Goal: Information Seeking & Learning: Check status

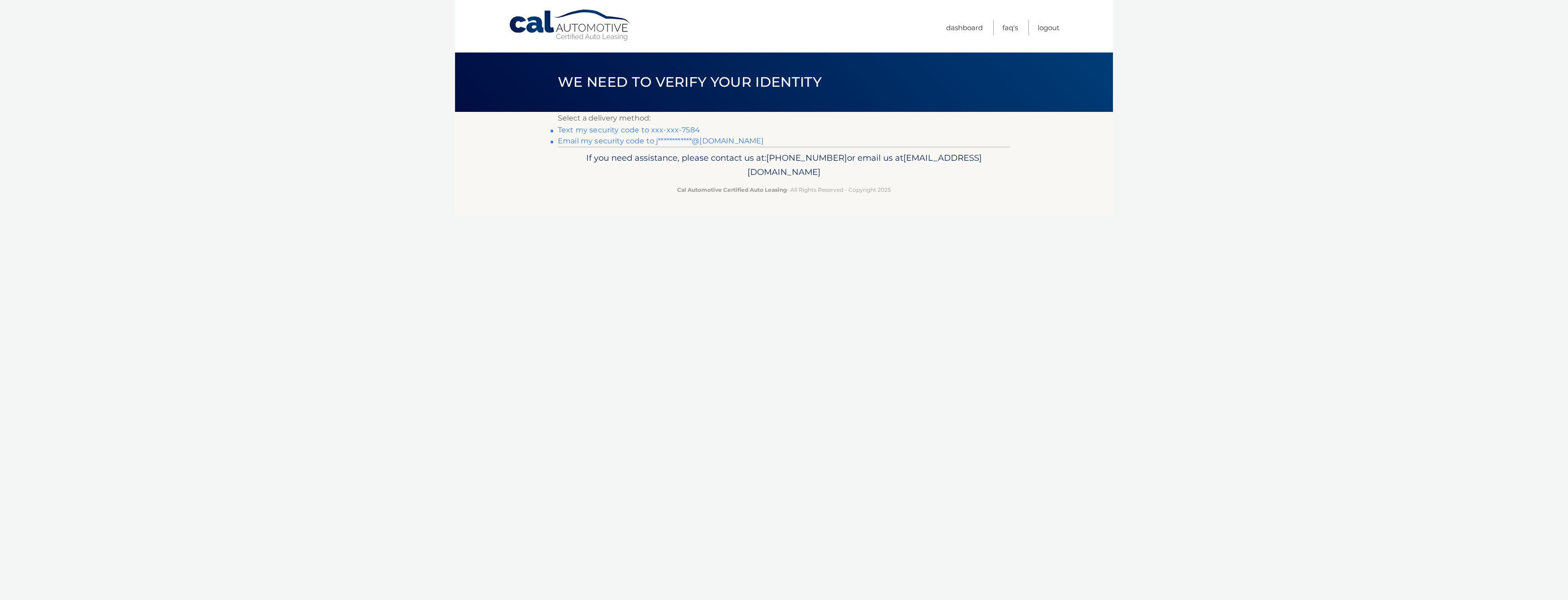
click at [675, 131] on link "Text my security code to xxx-xxx-7584" at bounding box center [628, 129] width 142 height 8
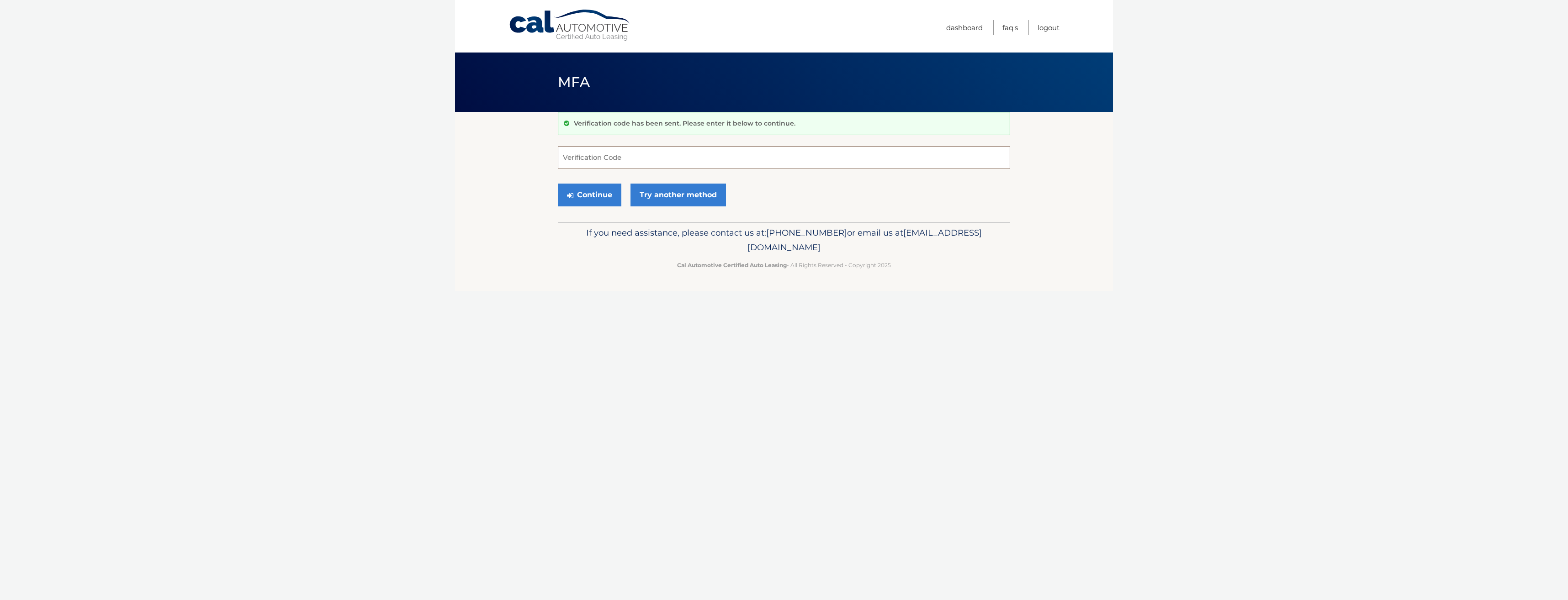
click at [627, 160] on input "Verification Code" at bounding box center [783, 157] width 452 height 23
type input "960949"
click at [586, 197] on button "Continue" at bounding box center [588, 195] width 63 height 23
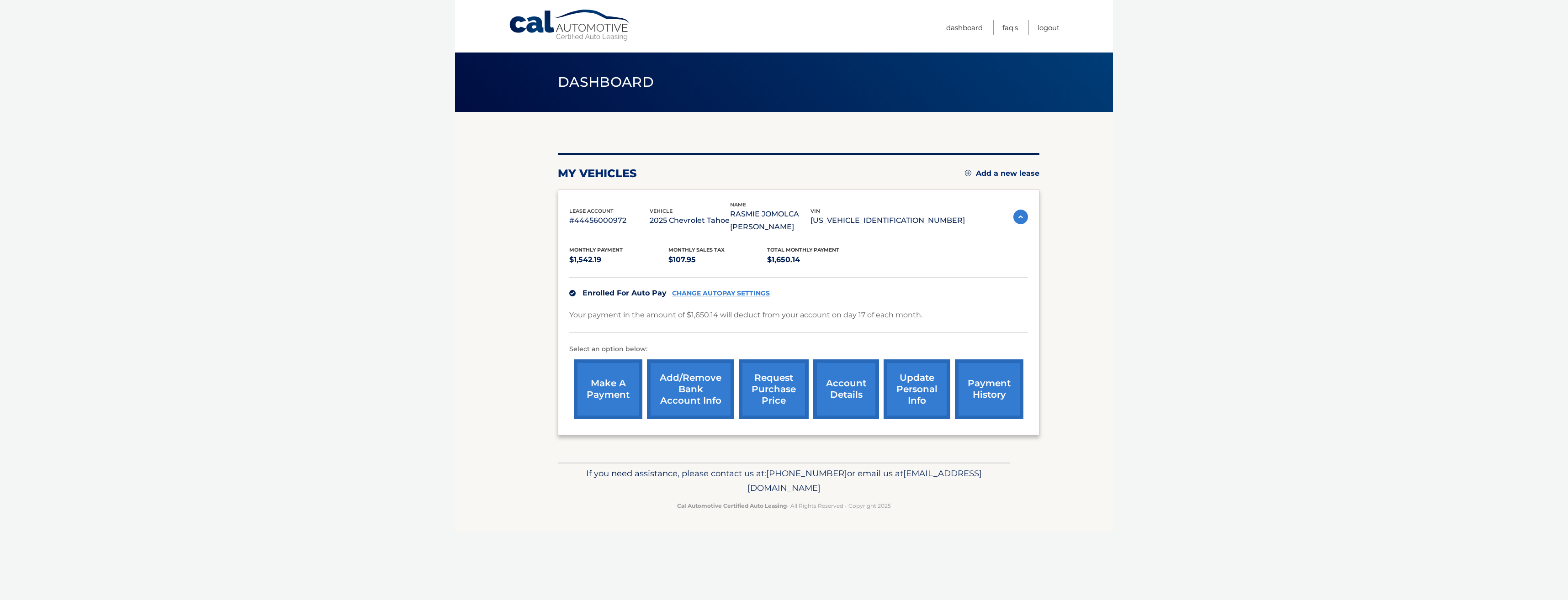
drag, startPoint x: 866, startPoint y: 219, endPoint x: 895, endPoint y: 219, distance: 29.0
click at [896, 219] on div "lease account #44456000972 vehicle 2025 Chevrolet Tahoe name RASMIE JOMOLCA ROS…" at bounding box center [767, 216] width 396 height 33
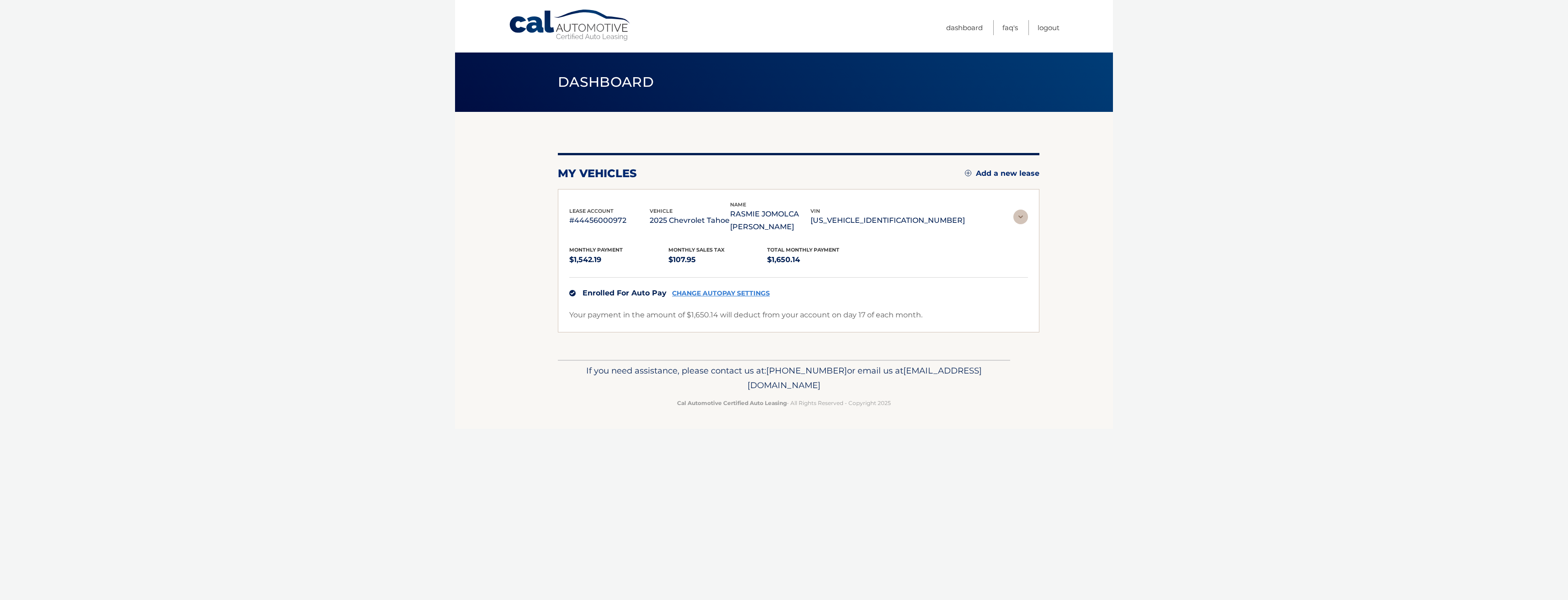
drag, startPoint x: 895, startPoint y: 219, endPoint x: 888, endPoint y: 234, distance: 16.6
click at [877, 235] on div "Monthly Payment $1,542.19 Monthly sales Tax $107.95 Total Monthly Payment $1,65…" at bounding box center [799, 277] width 459 height 88
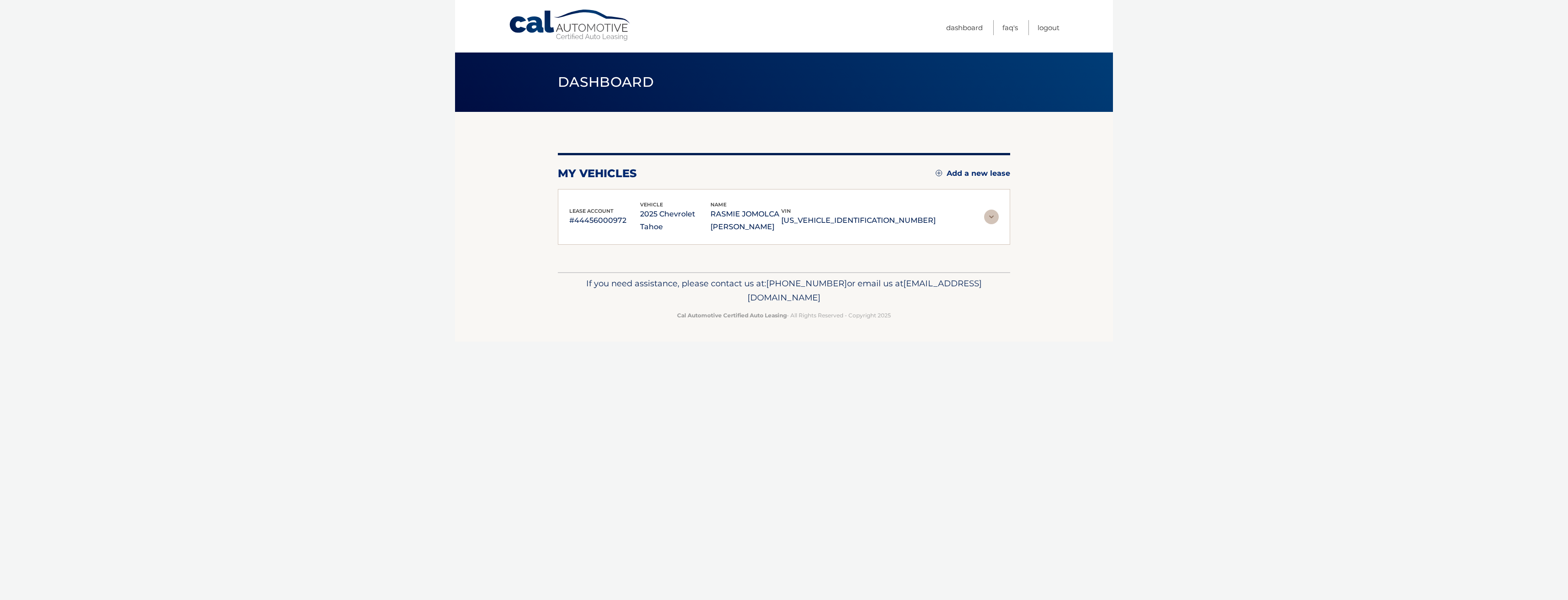
drag, startPoint x: 925, startPoint y: 221, endPoint x: 843, endPoint y: 223, distance: 82.0
click at [843, 223] on p "[US_VEHICLE_IDENTIFICATION_NUMBER]" at bounding box center [858, 220] width 154 height 13
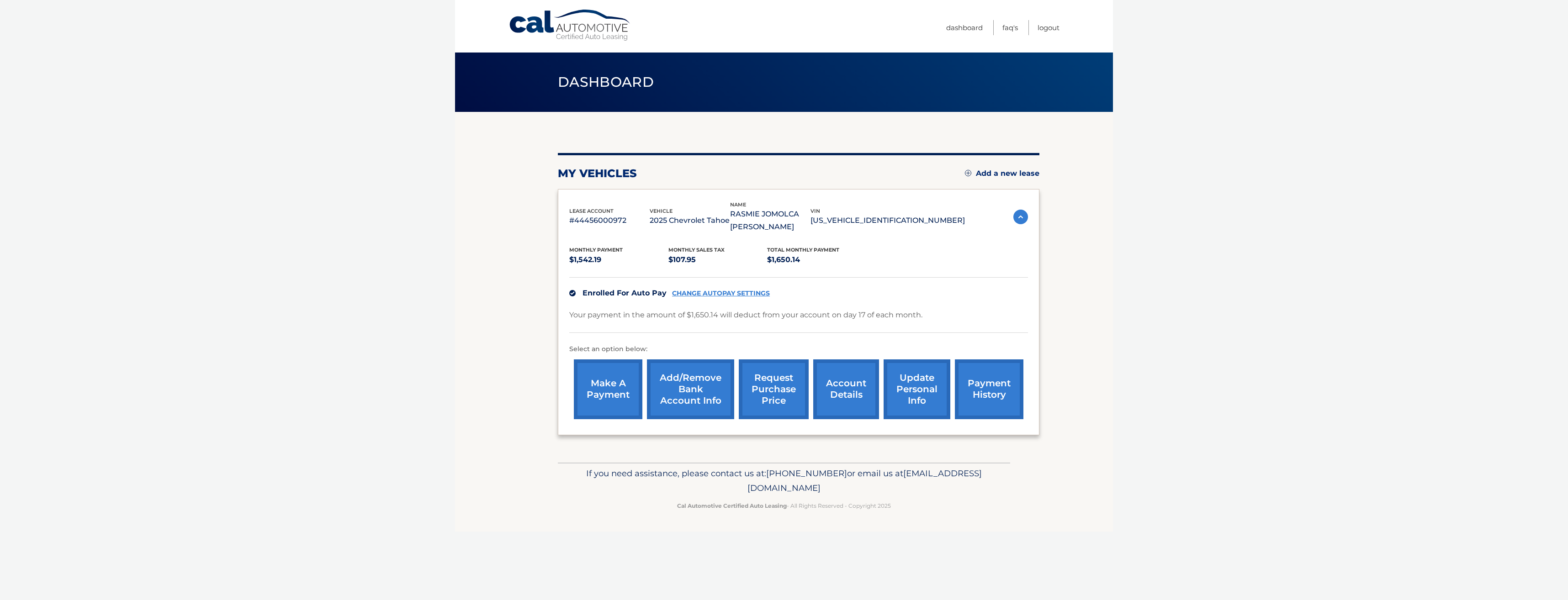
copy p "[US_VEHICLE_IDENTIFICATION_NUMBER]"
click at [819, 475] on span "[PHONE_NUMBER]" at bounding box center [806, 472] width 80 height 10
drag, startPoint x: 818, startPoint y: 472, endPoint x: 873, endPoint y: 466, distance: 55.3
click at [873, 466] on div "If you need assistance, please contact us at: 609-807-3200 or email us at Custo…" at bounding box center [783, 488] width 452 height 51
drag, startPoint x: 873, startPoint y: 466, endPoint x: 957, endPoint y: 458, distance: 84.4
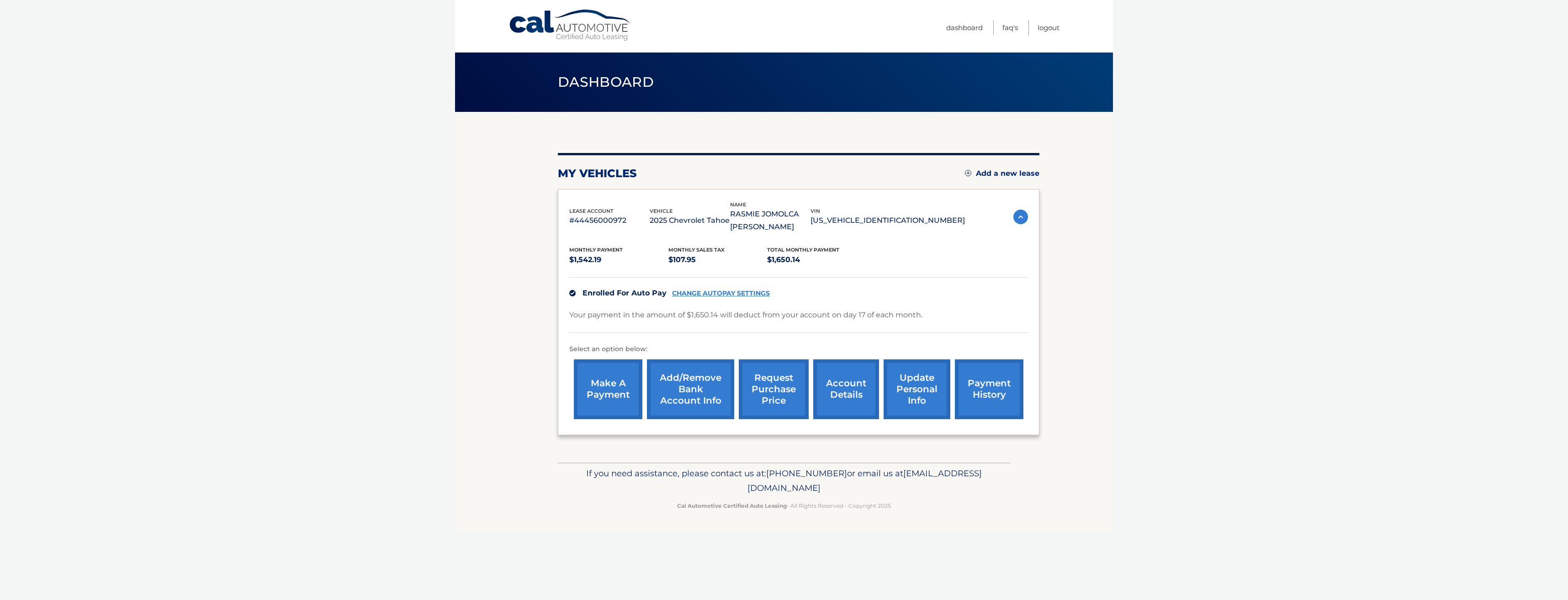
click at [957, 458] on div "my vehicles Add a new lease lease account #44456000972 vehicle 2025 Chevrolet T…" at bounding box center [798, 287] width 482 height 351
drag, startPoint x: 832, startPoint y: 395, endPoint x: 827, endPoint y: 379, distance: 16.8
click at [832, 395] on link "account details" at bounding box center [846, 388] width 66 height 59
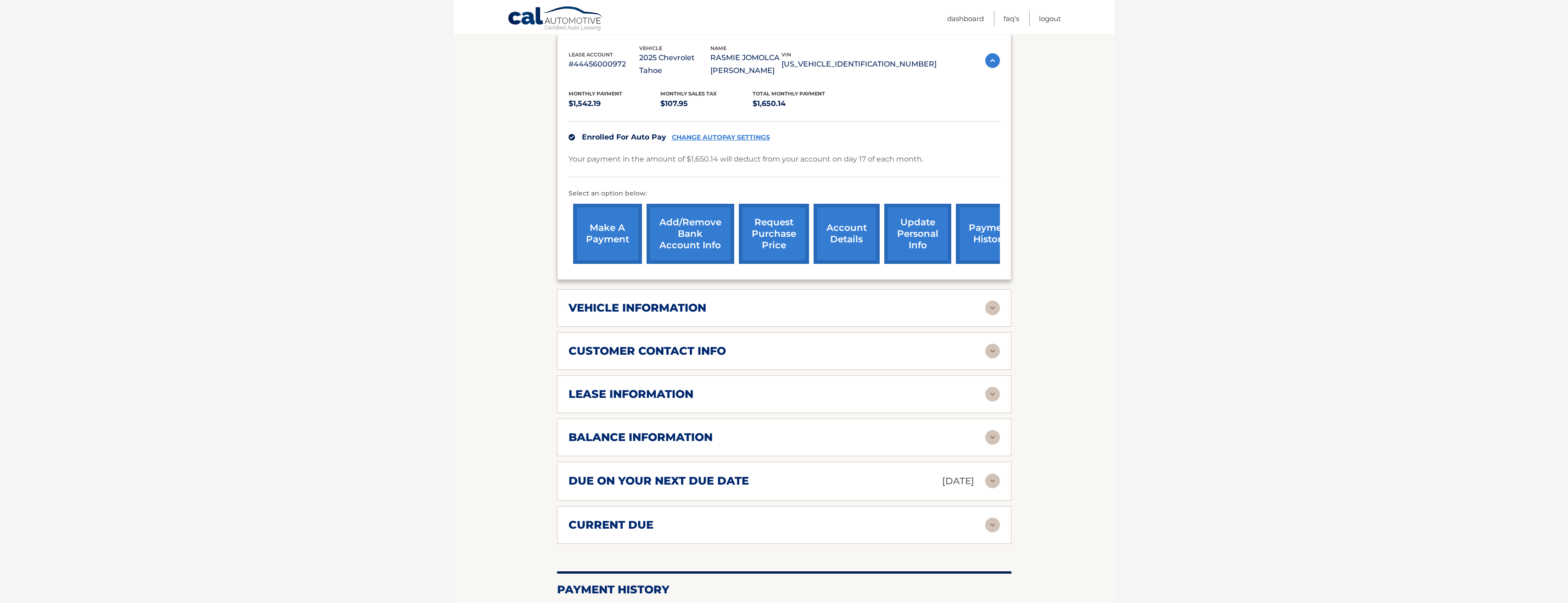
scroll to position [229, 0]
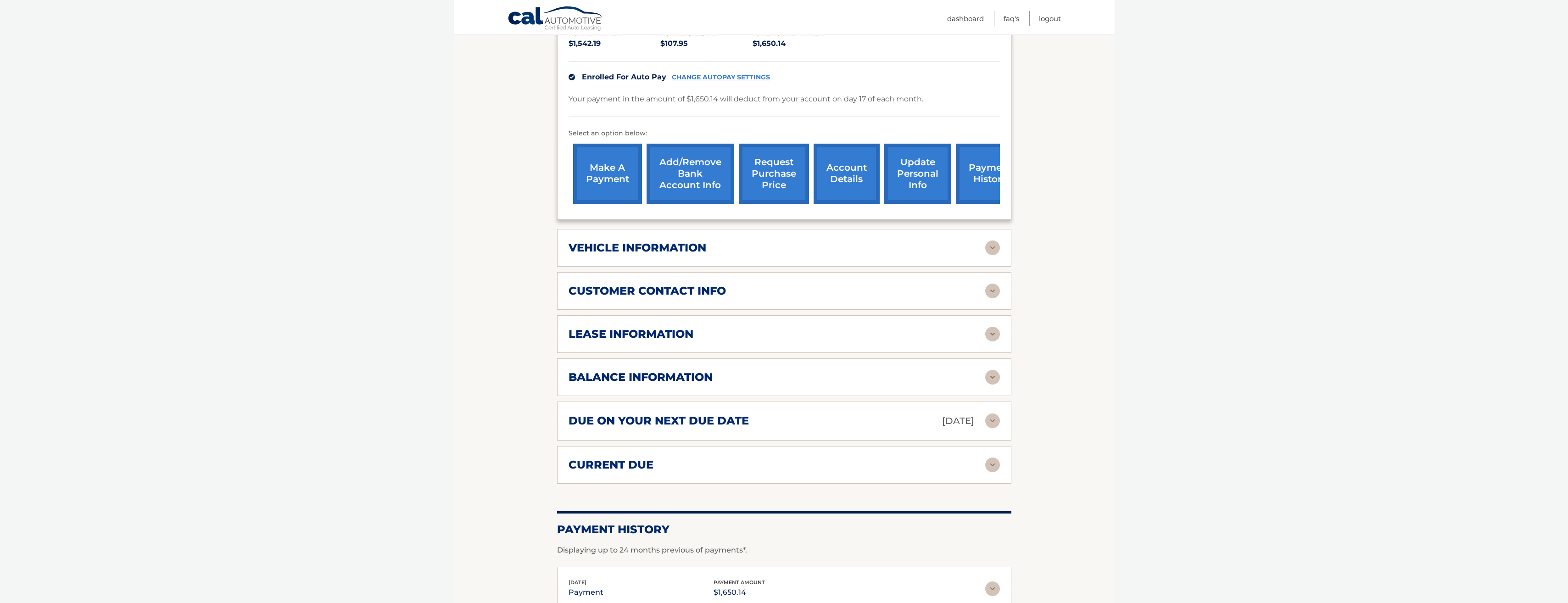
click at [598, 340] on h2 "lease information" at bounding box center [631, 333] width 125 height 14
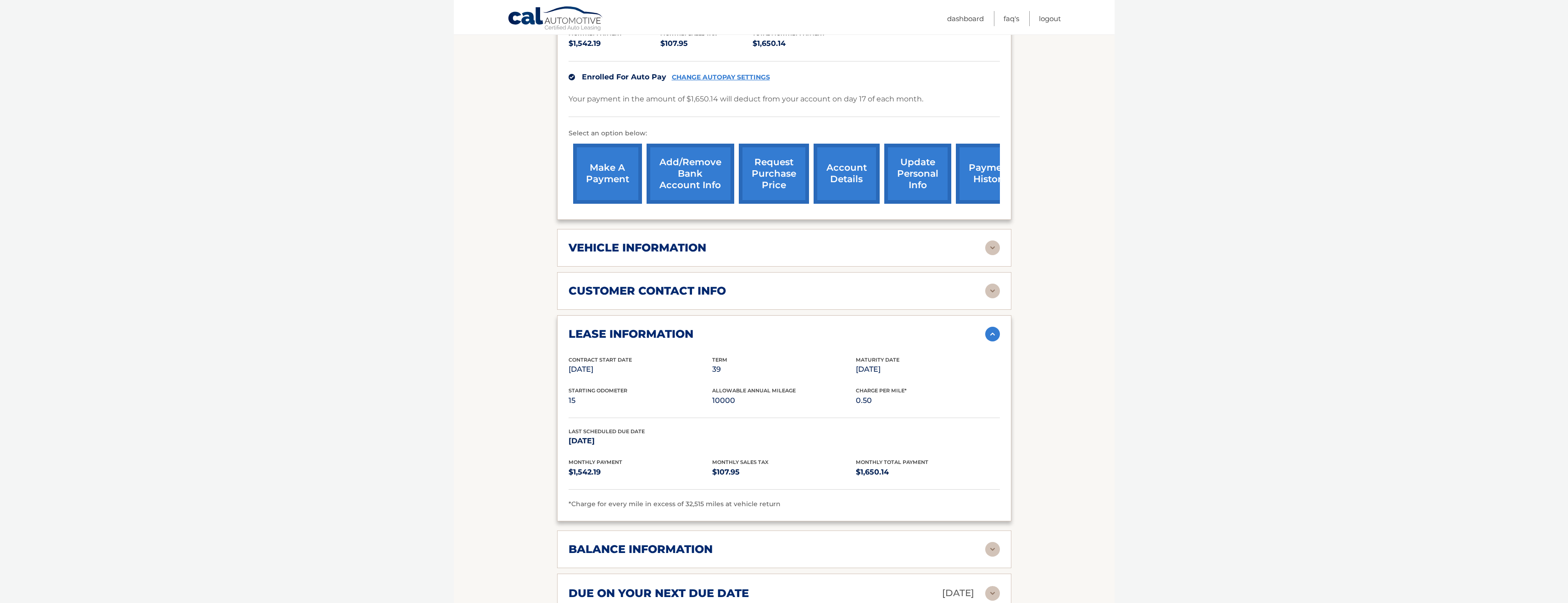
click at [583, 371] on p "Aug 17, 2025" at bounding box center [640, 369] width 143 height 13
drag, startPoint x: 570, startPoint y: 338, endPoint x: 691, endPoint y: 339, distance: 121.0
click at [691, 339] on h2 "lease information" at bounding box center [631, 333] width 125 height 14
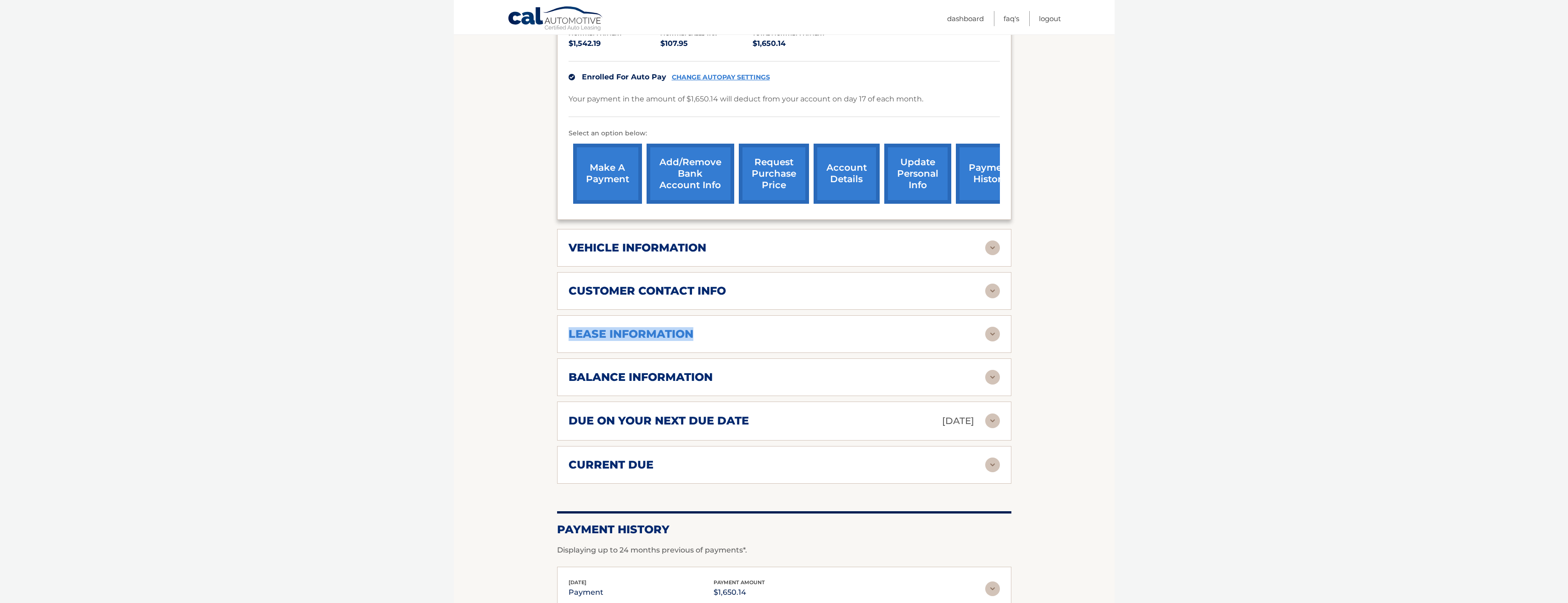
drag, startPoint x: 691, startPoint y: 339, endPoint x: 739, endPoint y: 337, distance: 48.0
click at [739, 337] on div "lease information" at bounding box center [777, 333] width 417 height 14
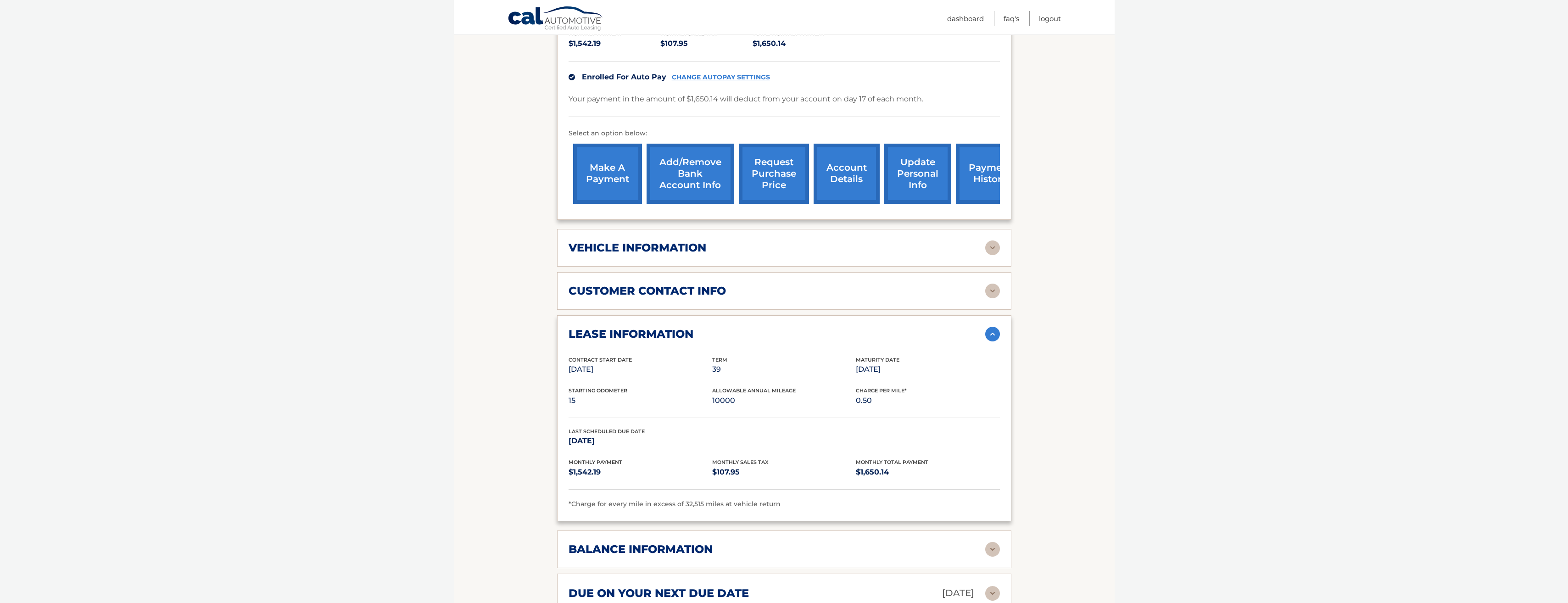
click at [633, 543] on h2 "balance information" at bounding box center [640, 549] width 144 height 14
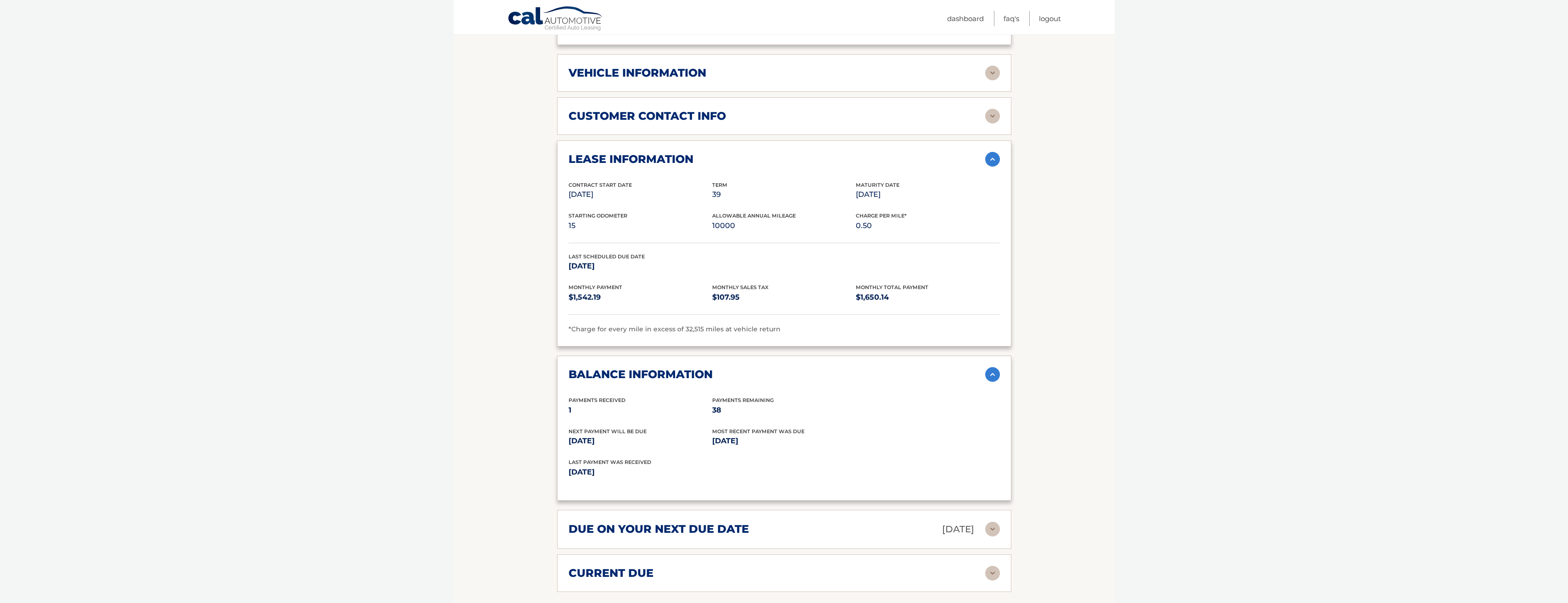
scroll to position [413, 0]
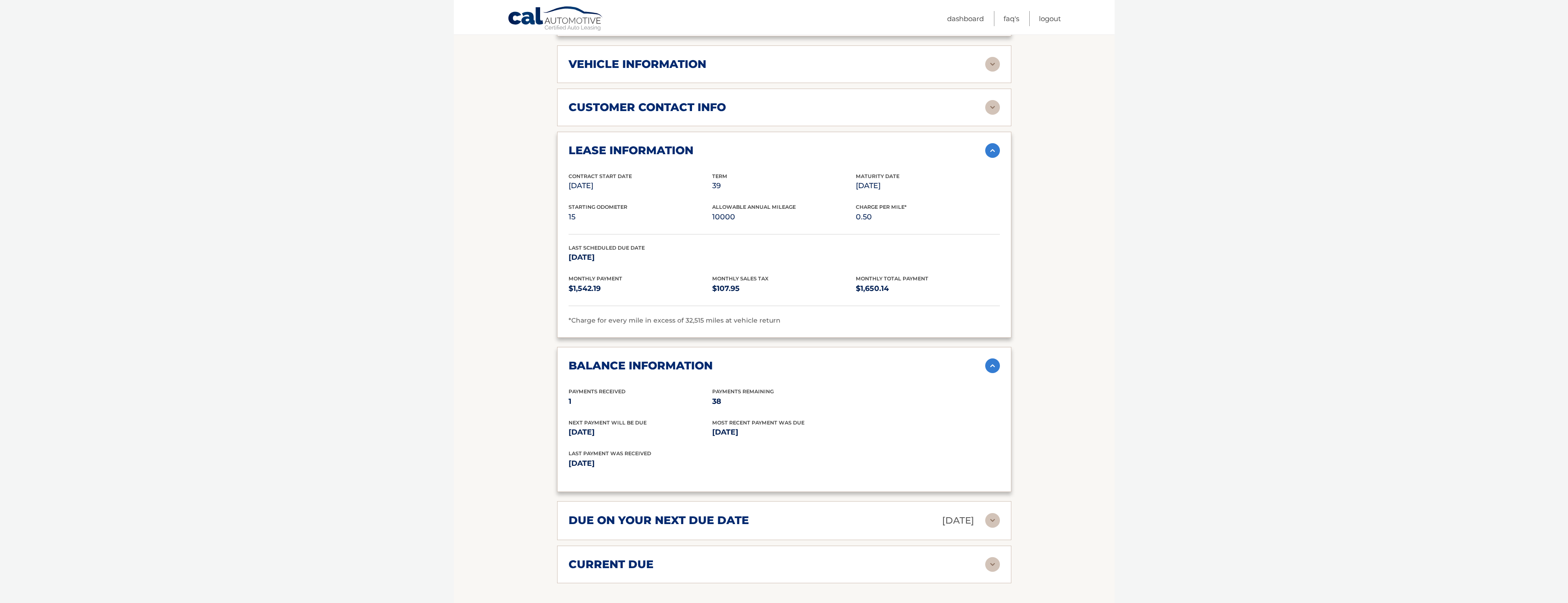
drag, startPoint x: 708, startPoint y: 401, endPoint x: 737, endPoint y: 407, distance: 29.6
click at [737, 407] on div "Payments Received 1 Payments Remaining 38" at bounding box center [784, 403] width 431 height 31
drag, startPoint x: 737, startPoint y: 407, endPoint x: 843, endPoint y: 443, distance: 111.9
click at [843, 443] on div "Next Payment will be due Sep 17, 2025 Most Recent Payment Was Due Aug 17, 2025" at bounding box center [784, 434] width 431 height 31
drag, startPoint x: 708, startPoint y: 188, endPoint x: 734, endPoint y: 192, distance: 26.3
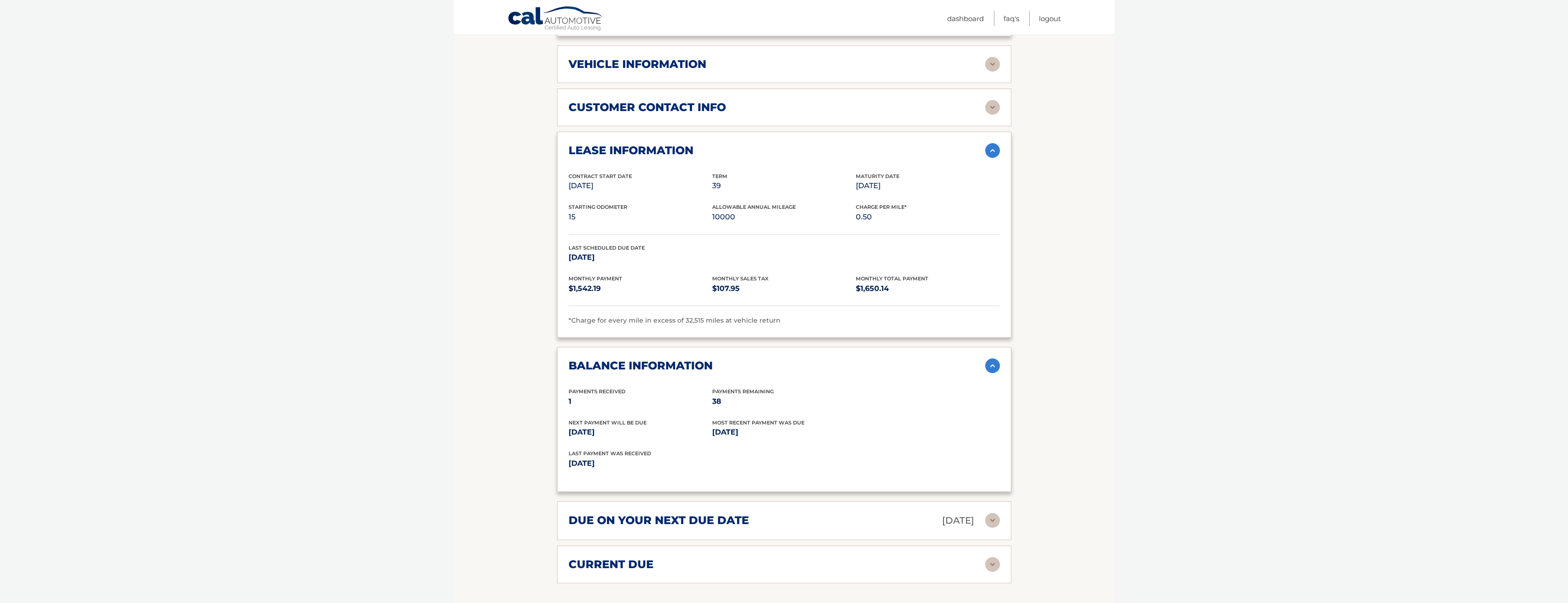
click at [734, 192] on div "Contract Start Date Aug 17, 2025 Term 39 Maturity Date Nov 17, 2028" at bounding box center [784, 187] width 431 height 31
drag, startPoint x: 734, startPoint y: 192, endPoint x: 786, endPoint y: 203, distance: 53.2
click at [786, 203] on div "Allowable Annual Mileage 10000" at bounding box center [784, 213] width 143 height 20
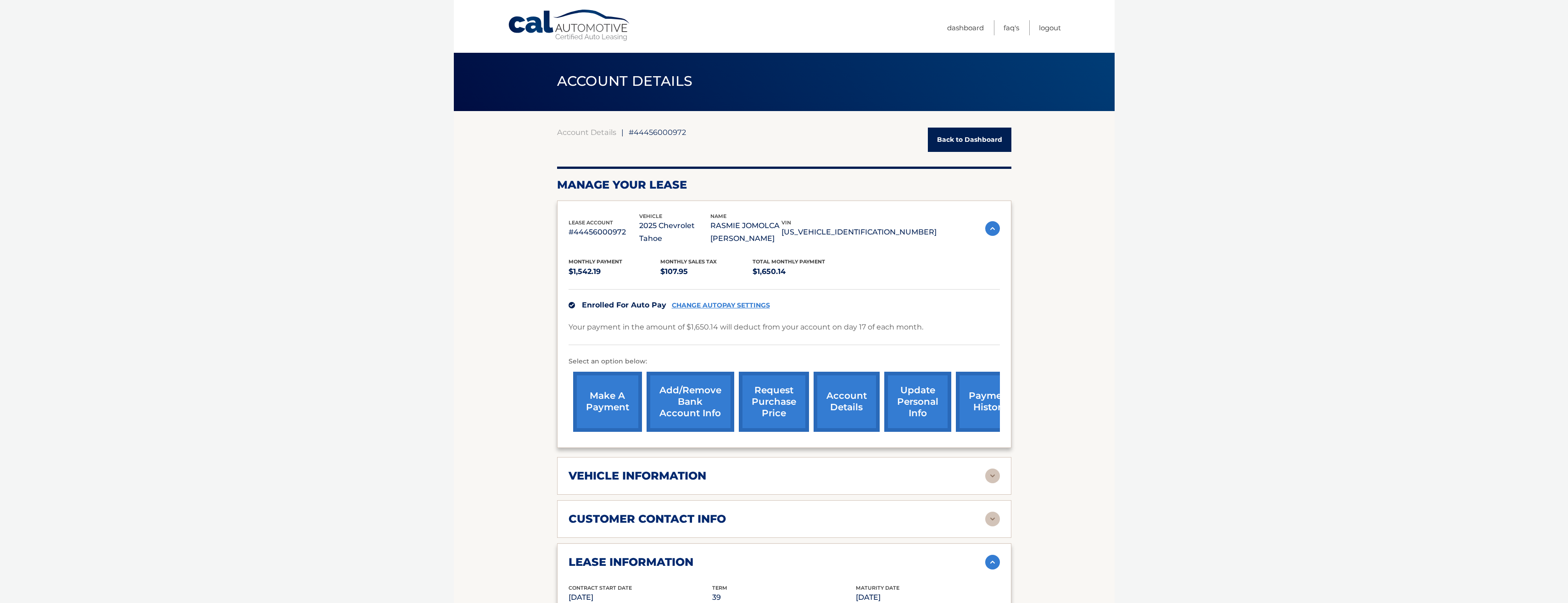
scroll to position [0, 0]
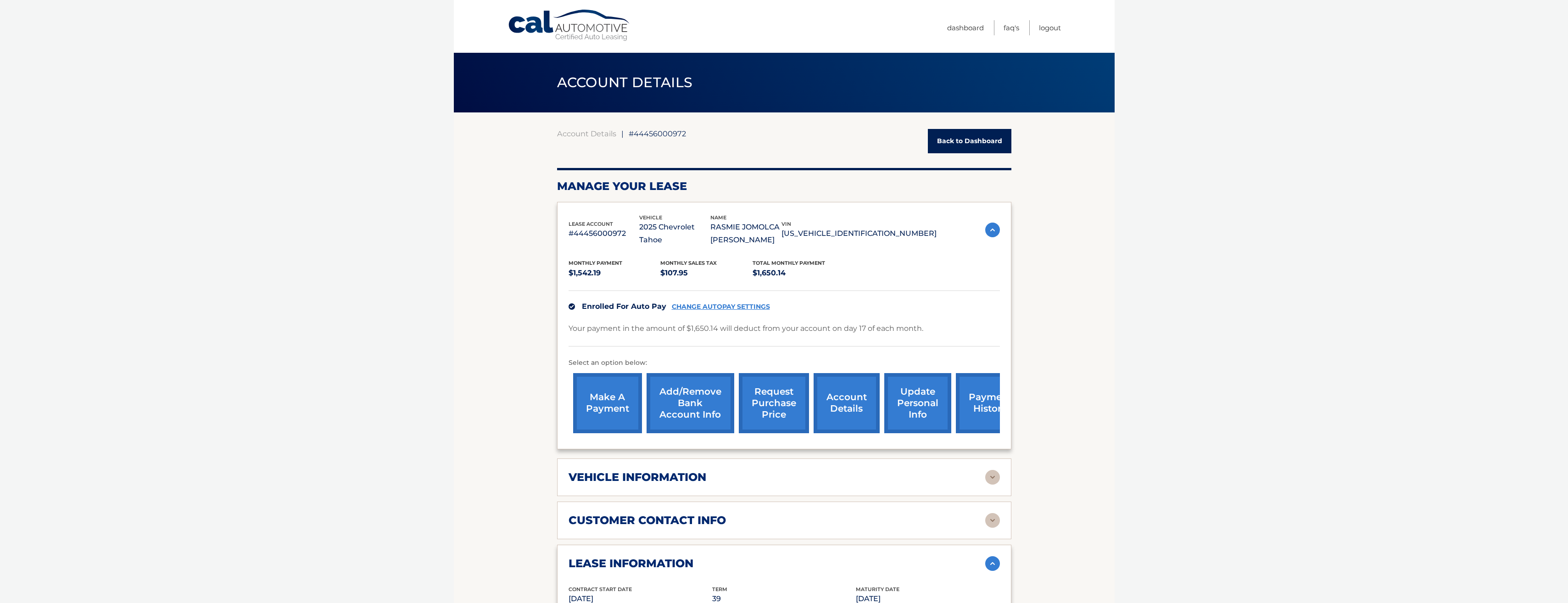
click at [948, 144] on link "Back to Dashboard" at bounding box center [969, 140] width 84 height 24
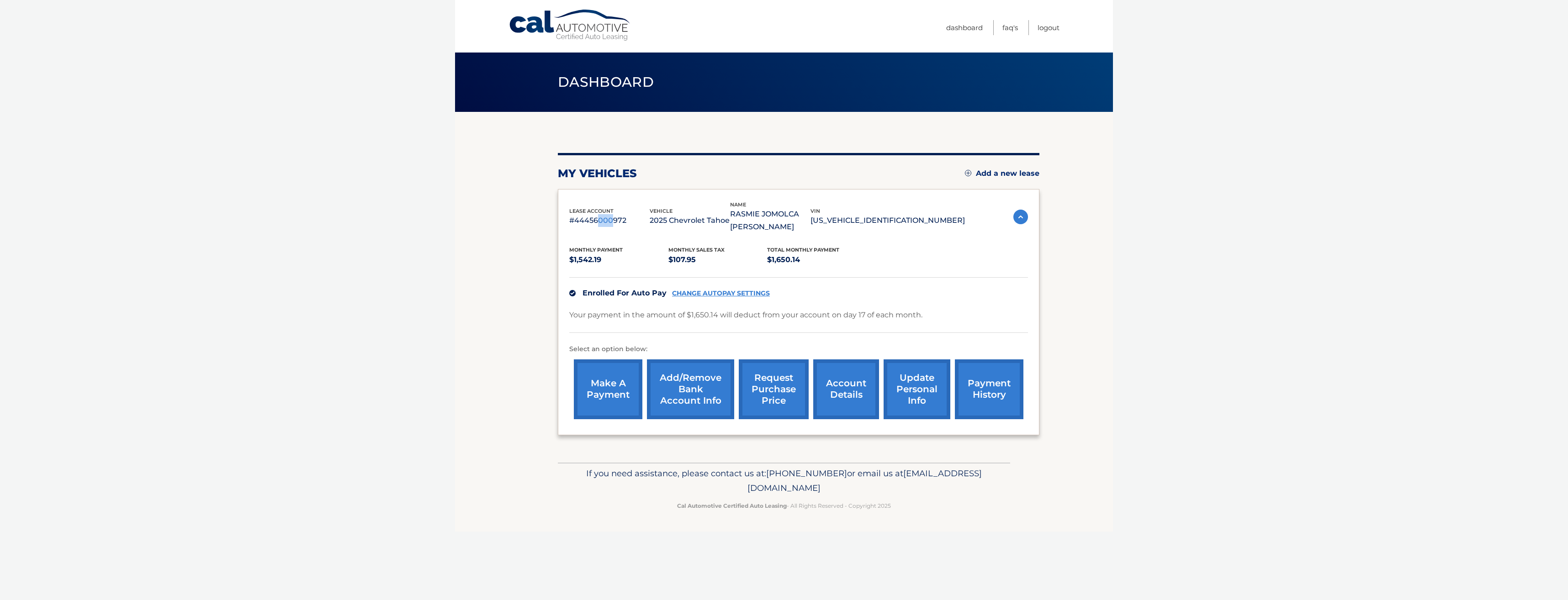
drag, startPoint x: 599, startPoint y: 217, endPoint x: 611, endPoint y: 224, distance: 13.9
click at [611, 224] on p "#44456000972" at bounding box center [609, 220] width 80 height 13
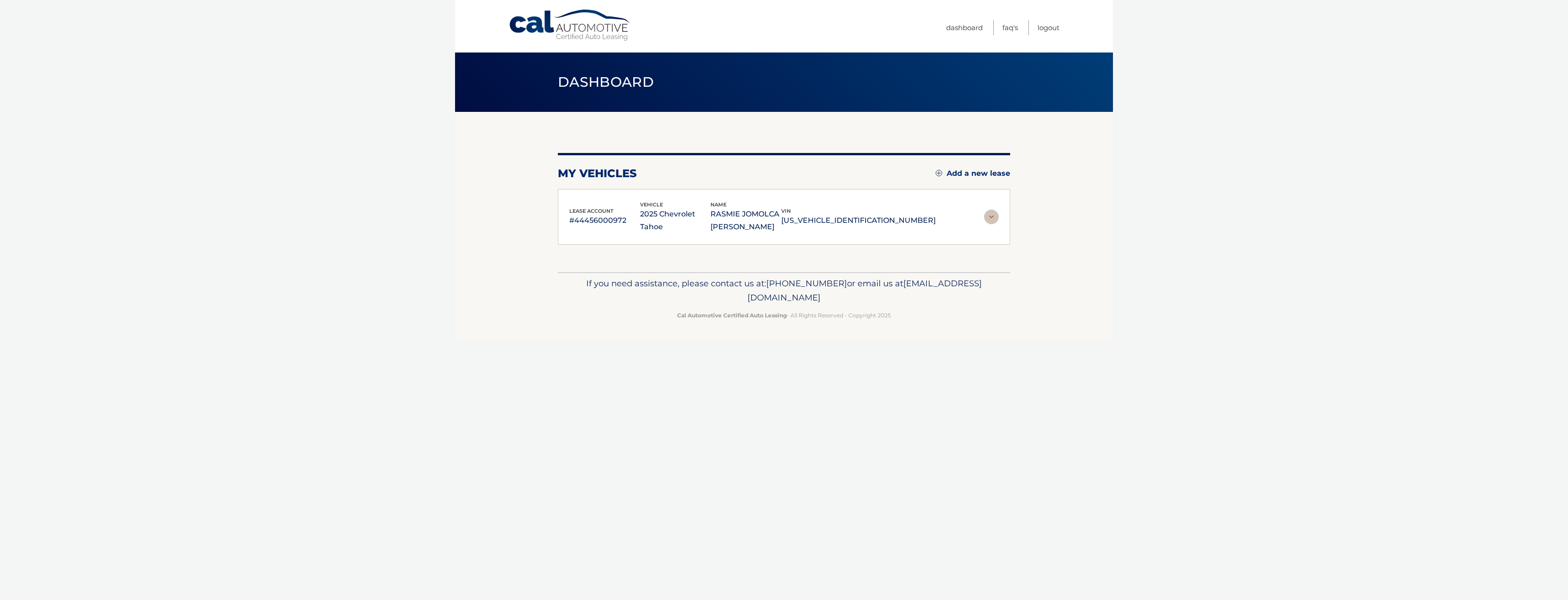
drag, startPoint x: 611, startPoint y: 224, endPoint x: 639, endPoint y: 235, distance: 30.1
click at [639, 235] on div "lease account #44456000972 vehicle 2025 Chevrolet Tahoe name RASMIE JOMOLCA [PE…" at bounding box center [783, 216] width 452 height 56
